Goal: Find specific page/section: Find specific page/section

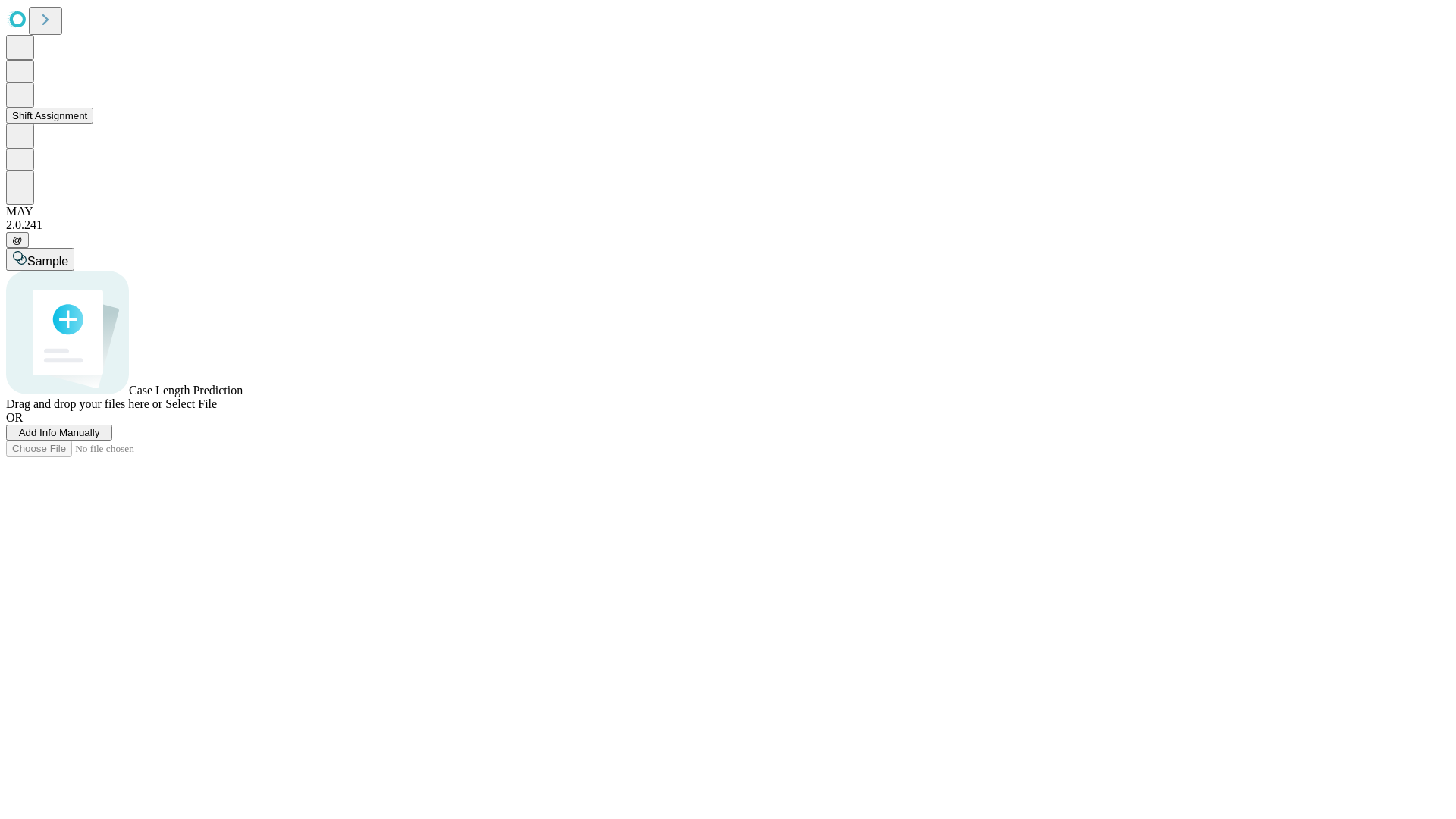
click at [93, 124] on button "Shift Assignment" at bounding box center [50, 115] width 87 height 15
